Goal: Task Accomplishment & Management: Manage account settings

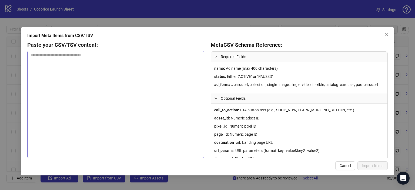
scroll to position [214, 0]
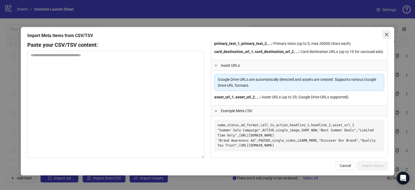
click at [390, 37] on button "Close" at bounding box center [386, 34] width 9 height 9
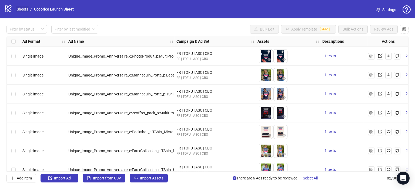
click at [24, 7] on link "Sheets" at bounding box center [23, 9] width 14 height 6
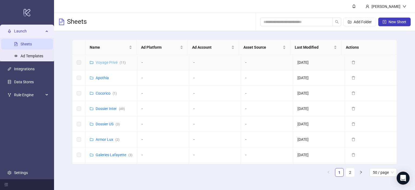
click at [105, 62] on link "Voyage Privé ( 11 )" at bounding box center [111, 62] width 30 height 4
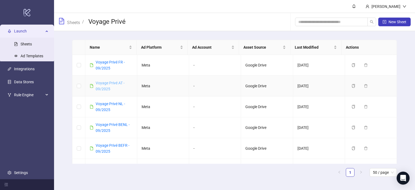
click at [112, 84] on link "Voyage Privé AT - 09/2025" at bounding box center [110, 86] width 29 height 10
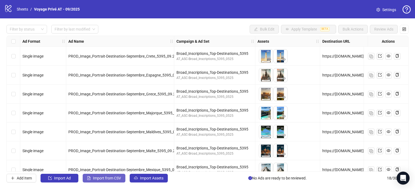
click at [113, 179] on span "Import from CSV" at bounding box center [107, 178] width 28 height 4
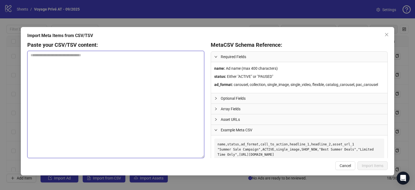
click at [99, 83] on textarea at bounding box center [115, 104] width 177 height 107
paste textarea "**********"
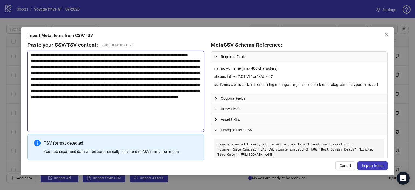
scroll to position [11, 0]
type textarea "**********"
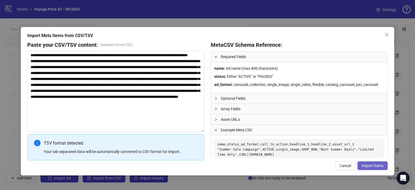
click at [374, 166] on span "Import Items" at bounding box center [373, 165] width 22 height 4
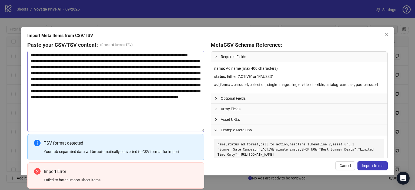
scroll to position [0, 0]
click at [347, 167] on span "Cancel" at bounding box center [345, 165] width 11 height 4
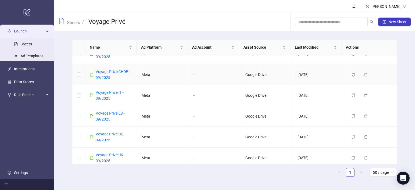
scroll to position [119, 0]
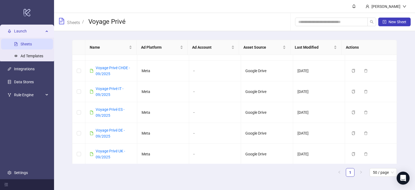
click at [25, 42] on link "Sheets" at bounding box center [26, 44] width 11 height 4
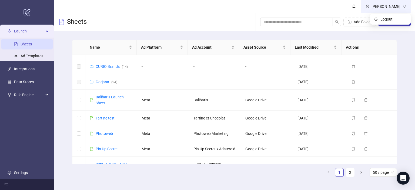
click at [386, 5] on div "[PERSON_NAME]" at bounding box center [385, 7] width 33 height 6
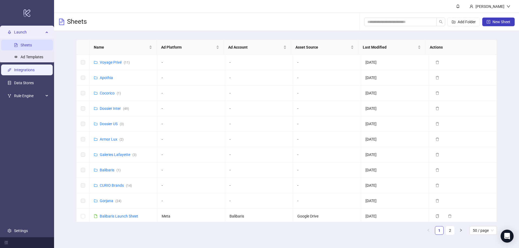
click at [27, 72] on link "Integrations" at bounding box center [24, 70] width 21 height 4
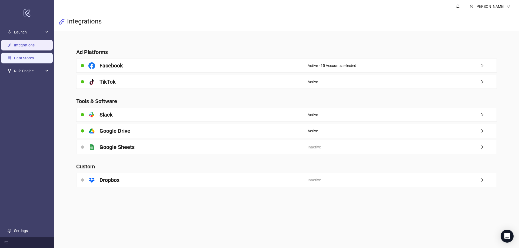
click at [30, 58] on link "Data Stores" at bounding box center [24, 58] width 20 height 4
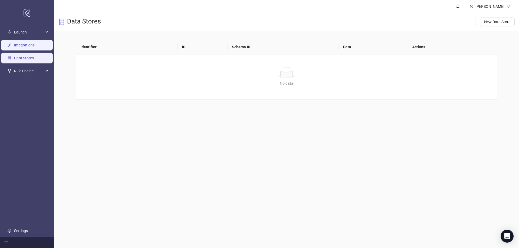
click at [31, 46] on link "Integrations" at bounding box center [24, 45] width 21 height 4
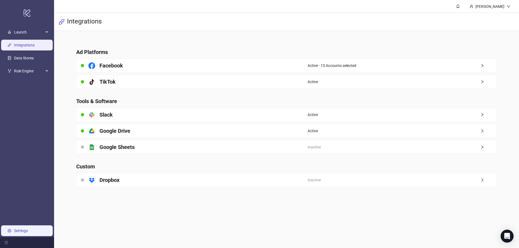
click at [22, 230] on link "Settings" at bounding box center [21, 231] width 14 height 4
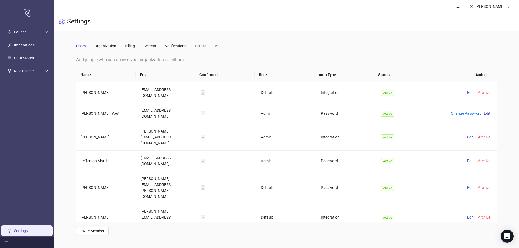
click at [220, 46] on div "Api" at bounding box center [217, 46] width 5 height 6
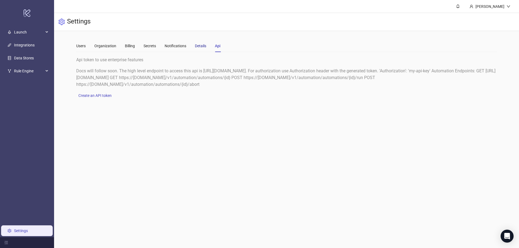
click at [202, 46] on div "Details" at bounding box center [200, 46] width 11 height 6
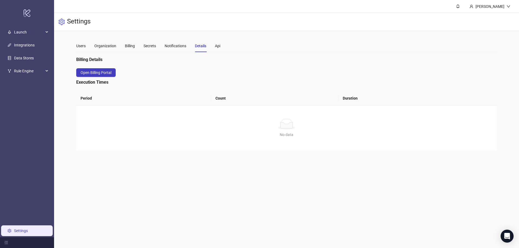
click at [221, 47] on div "Users Organization Billing Secrets Notifications Details Api" at bounding box center [286, 46] width 420 height 12
click at [214, 48] on div "Users Organization Billing Secrets Notifications Details Api" at bounding box center [148, 46] width 144 height 12
click at [219, 45] on div "Api" at bounding box center [217, 46] width 5 height 6
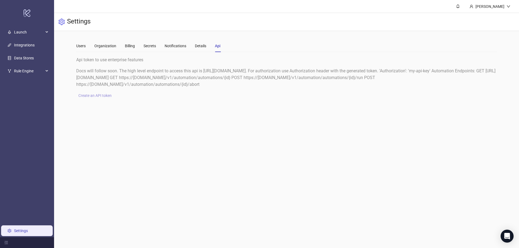
click at [101, 96] on span "Create an API token" at bounding box center [94, 95] width 33 height 4
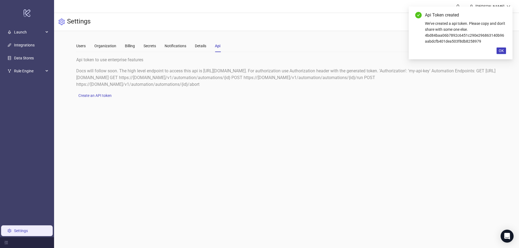
click at [448, 39] on div "We've created a api token. Please copy and don't share with some one else. 4bd8…" at bounding box center [465, 33] width 81 height 24
copy div "4bd84baa06b7892c6451c290e296863140b96aabdcfb401dea503f8db8258979"
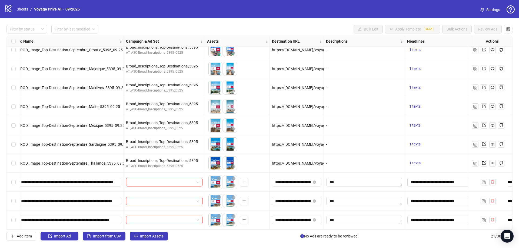
scroll to position [216, 0]
